Goal: Task Accomplishment & Management: Manage account settings

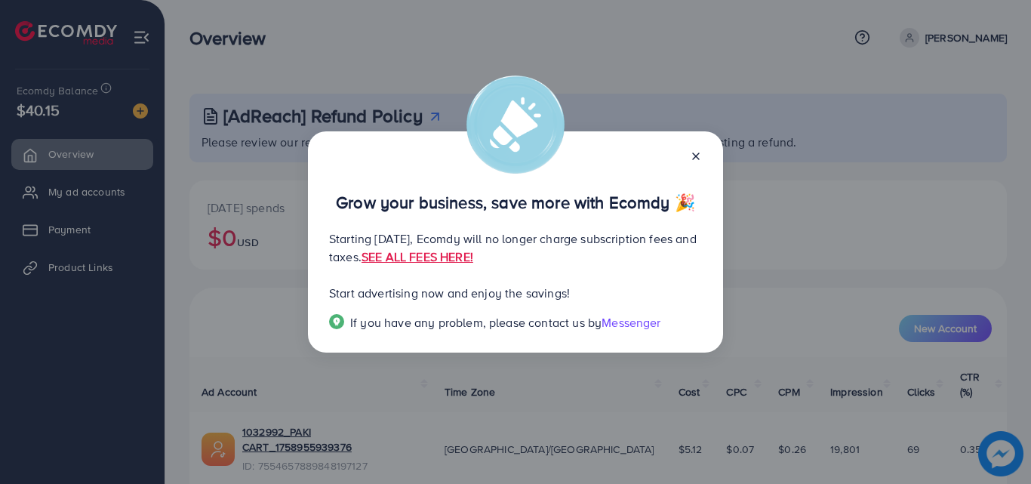
click at [701, 150] on icon at bounding box center [696, 156] width 12 height 12
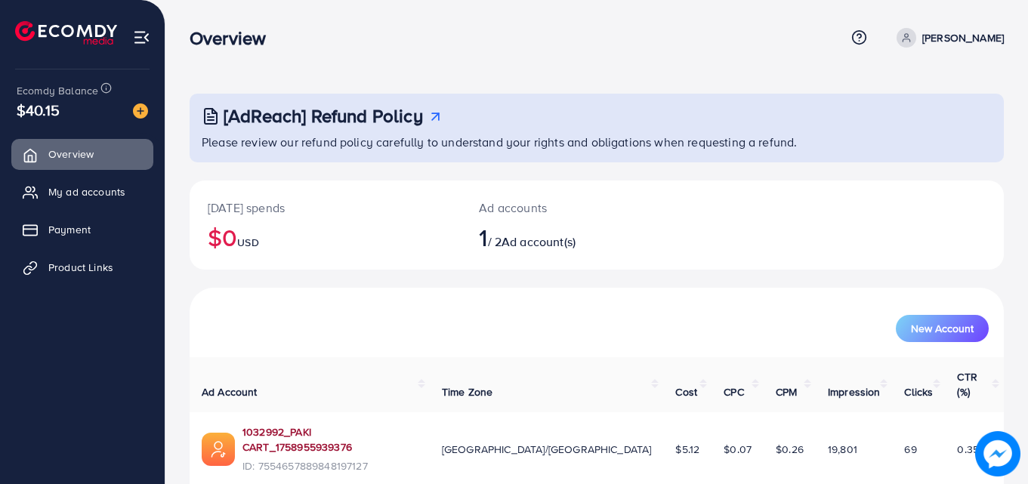
click at [328, 424] on link "1032992_PAKI CART_1758955939376" at bounding box center [329, 439] width 175 height 31
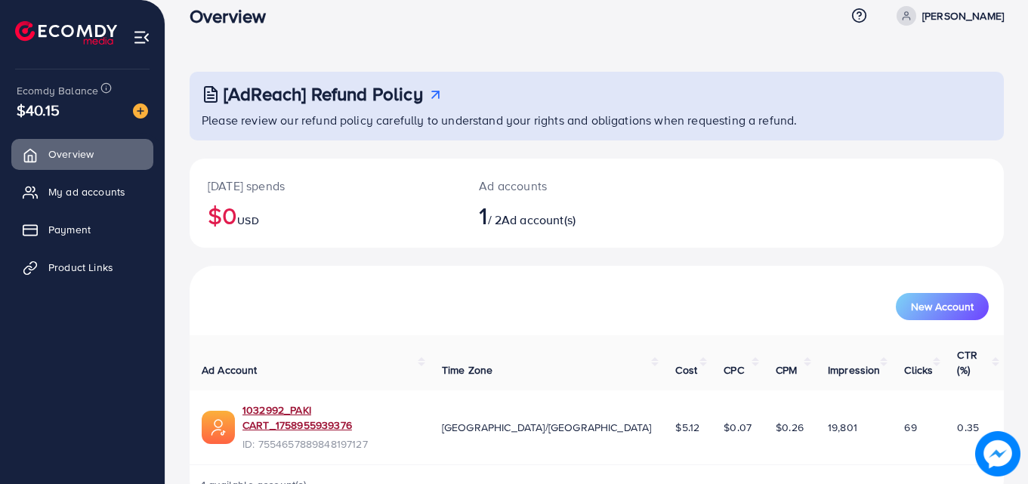
scroll to position [35, 0]
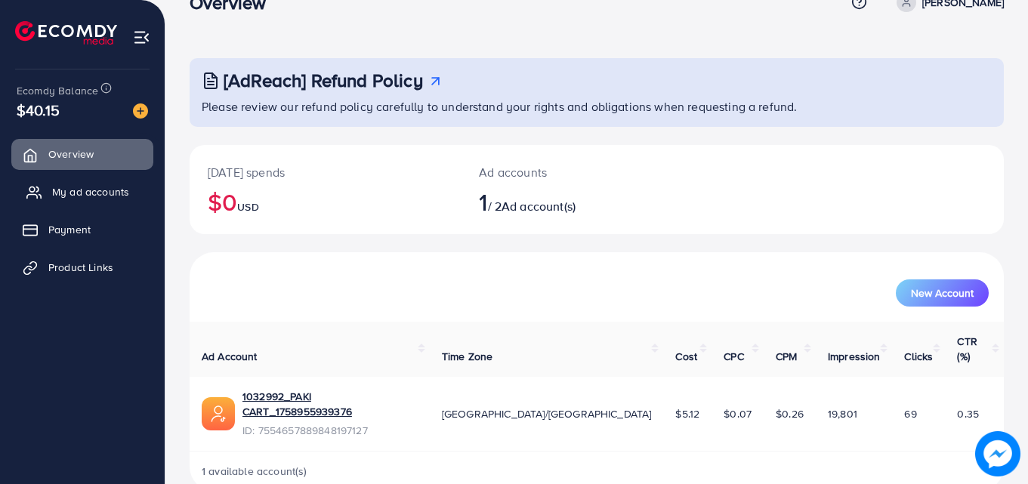
click at [116, 201] on link "My ad accounts" at bounding box center [82, 192] width 142 height 30
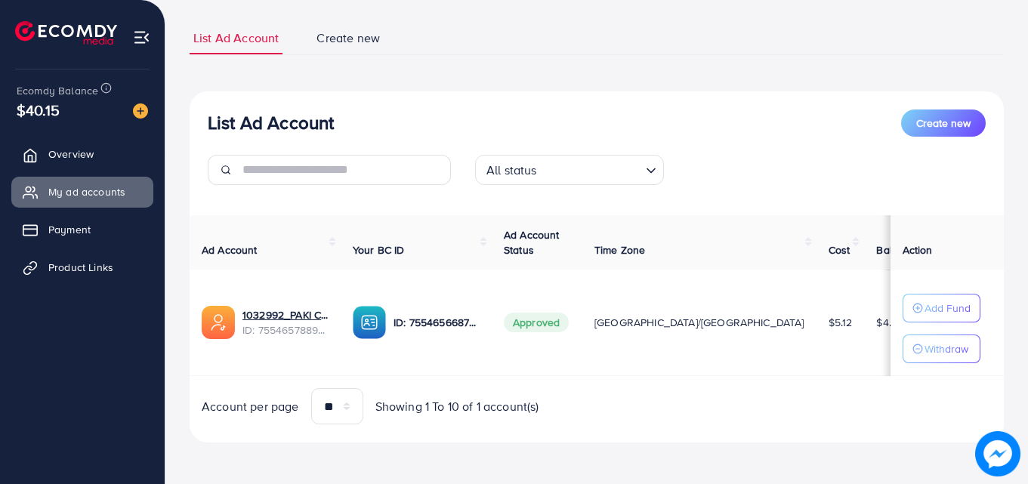
scroll to position [91, 0]
click at [924, 347] on p "Withdraw" at bounding box center [946, 348] width 44 height 18
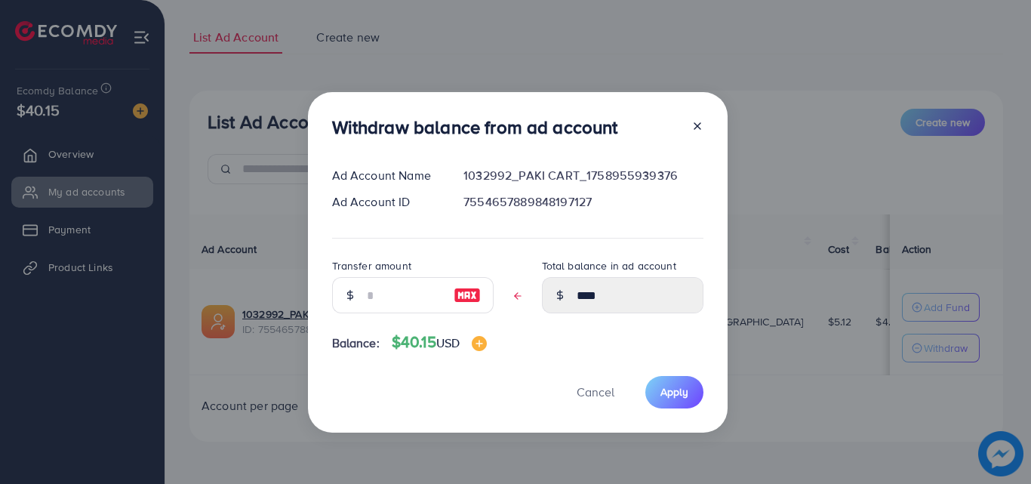
click at [471, 290] on img at bounding box center [467, 295] width 27 height 18
type input "****"
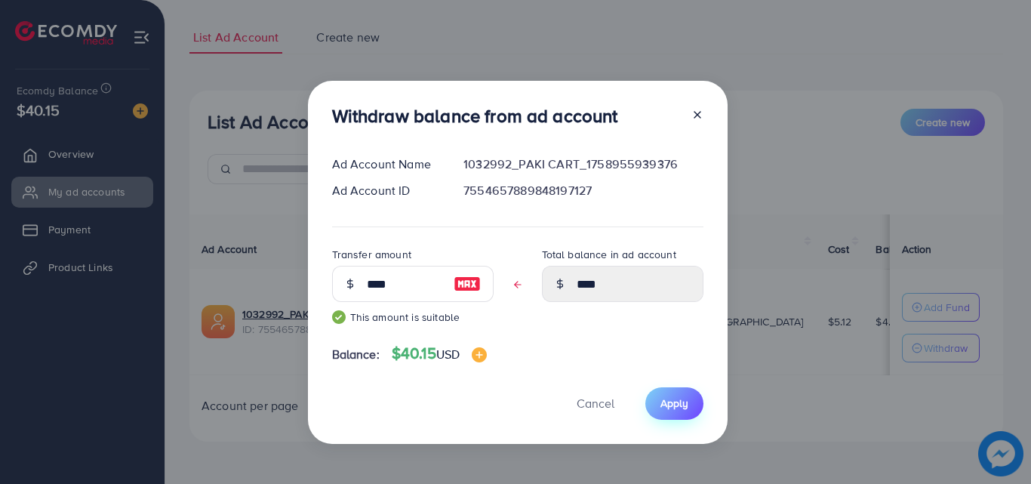
click at [676, 410] on span "Apply" at bounding box center [675, 403] width 28 height 15
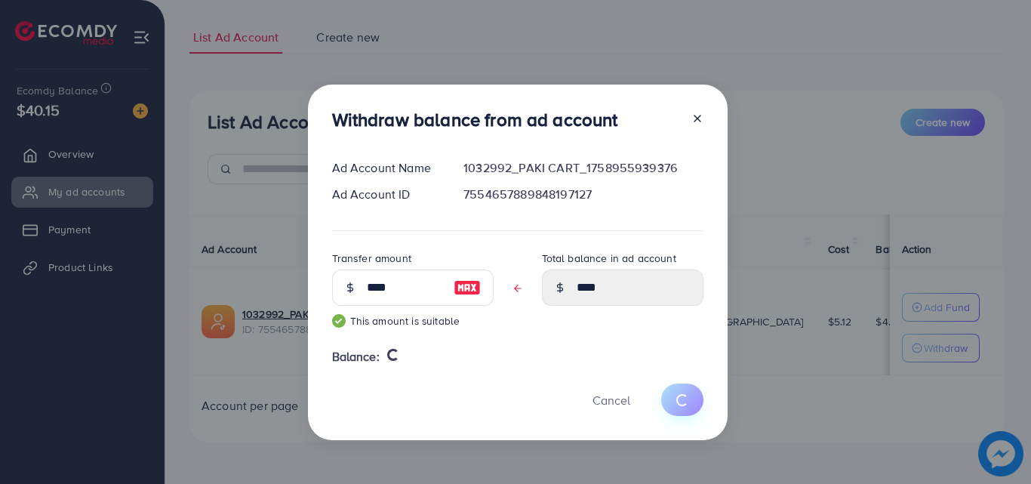
type input "****"
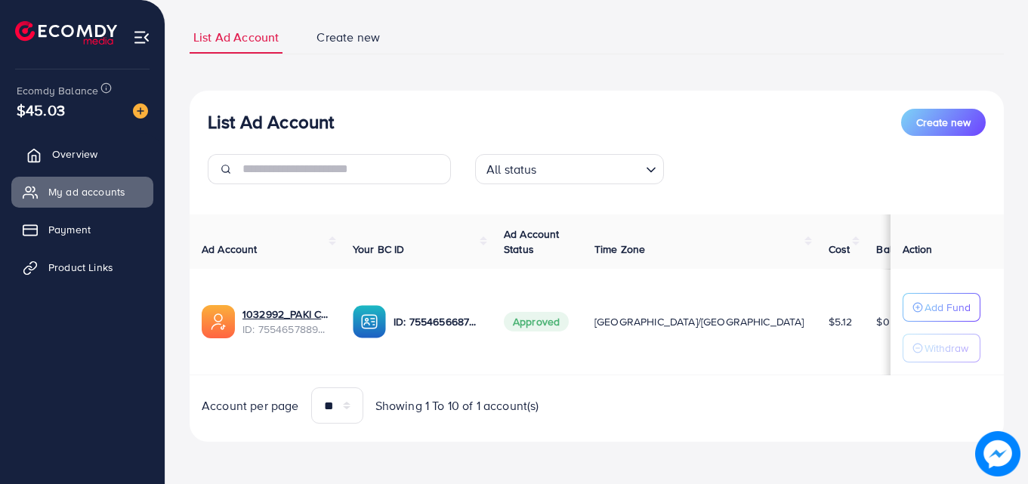
click at [107, 159] on link "Overview" at bounding box center [82, 154] width 142 height 30
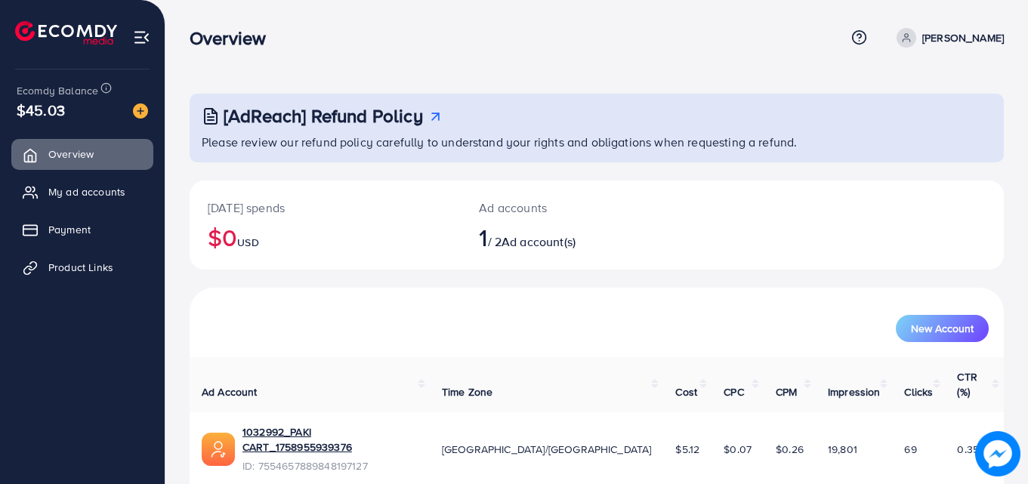
click at [236, 274] on div "[DATE] spends $0 USD Ad accounts 1 / 2 Ad account(s)" at bounding box center [597, 233] width 814 height 107
click at [304, 424] on link "1032992_PAKI CART_1758955939376" at bounding box center [329, 439] width 175 height 31
click at [368, 424] on link "1032992_PAKI CART_1758955939376" at bounding box center [329, 439] width 175 height 31
